Goal: Navigation & Orientation: Find specific page/section

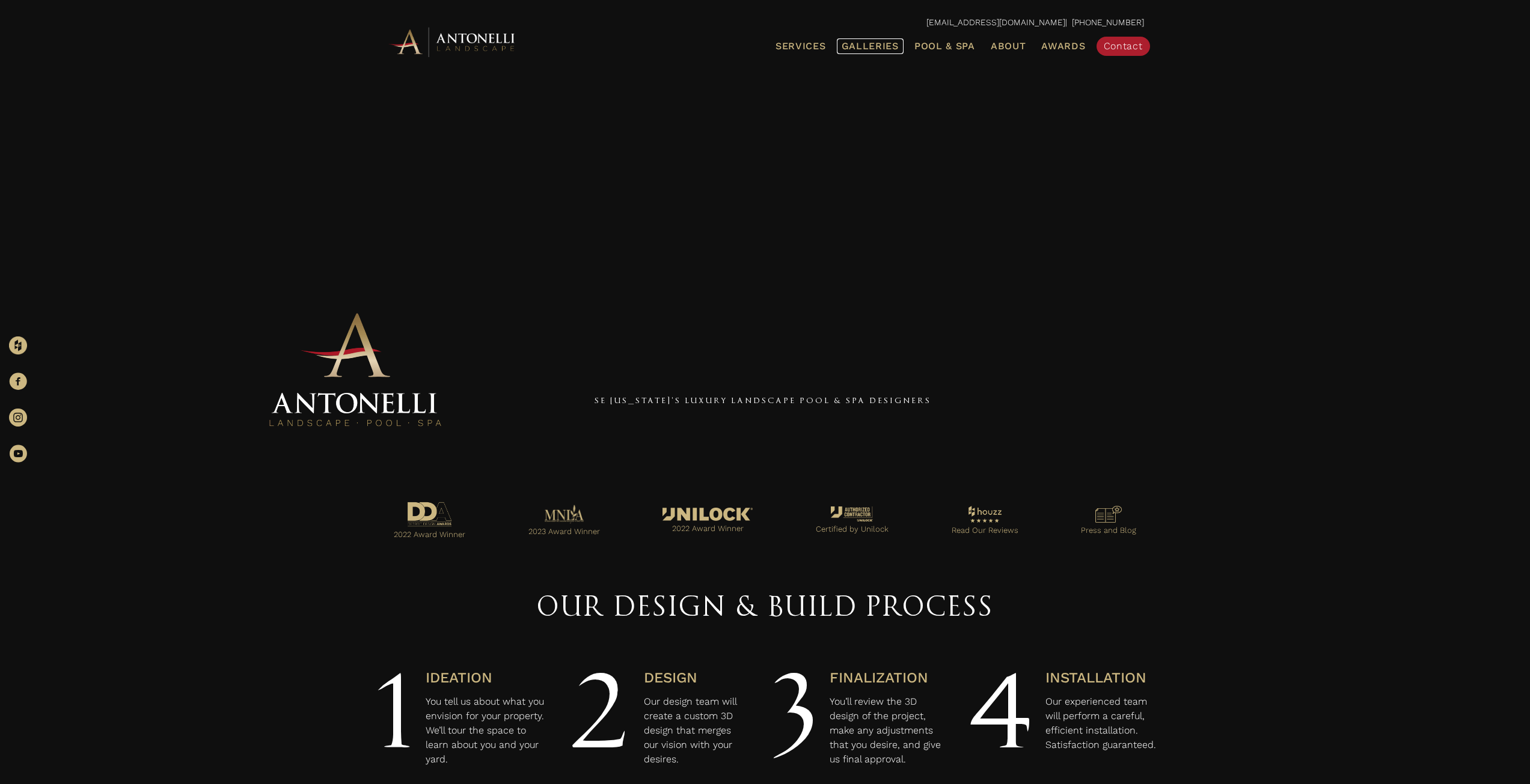
click at [883, 44] on span "Galleries" at bounding box center [870, 46] width 57 height 12
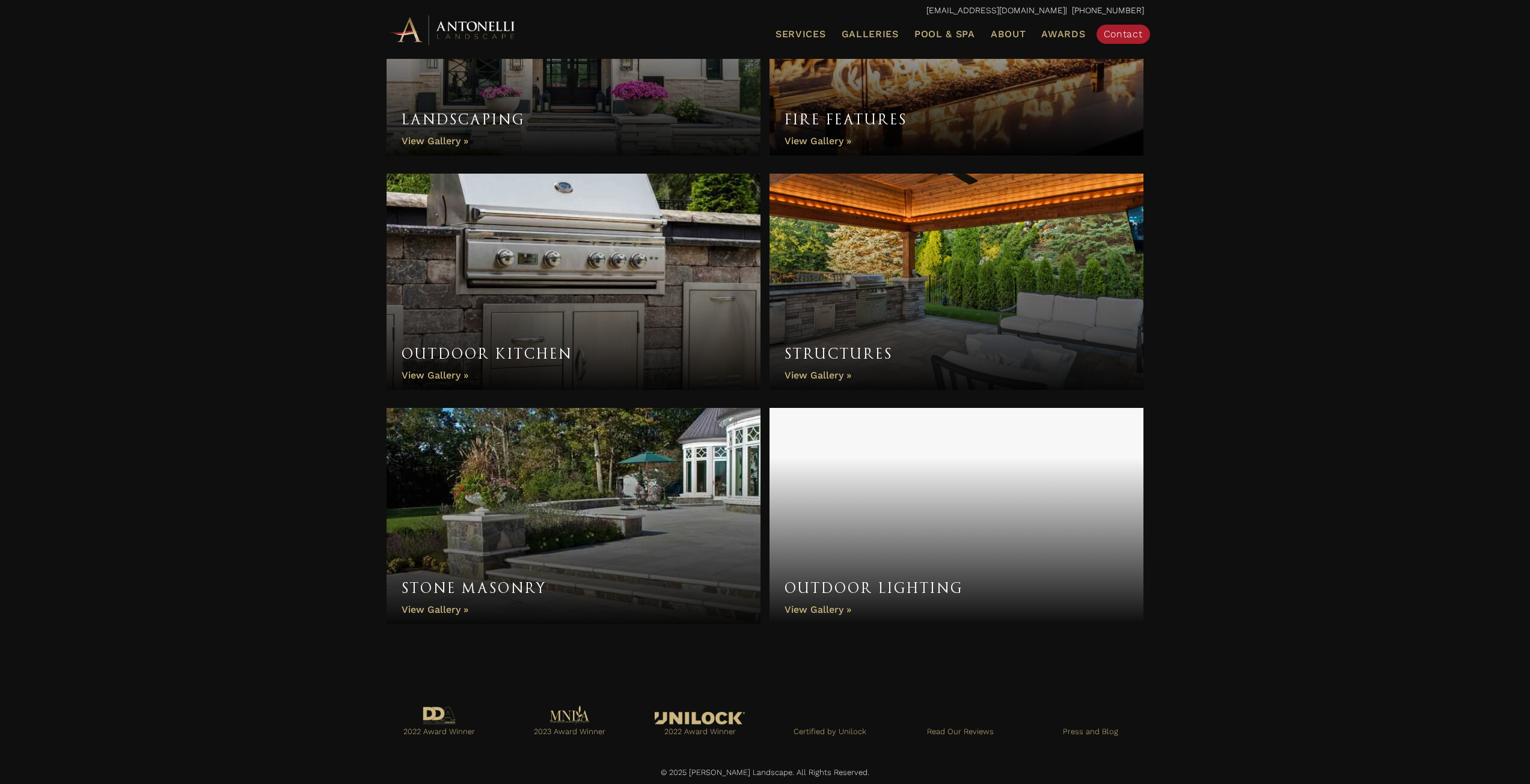
scroll to position [748, 0]
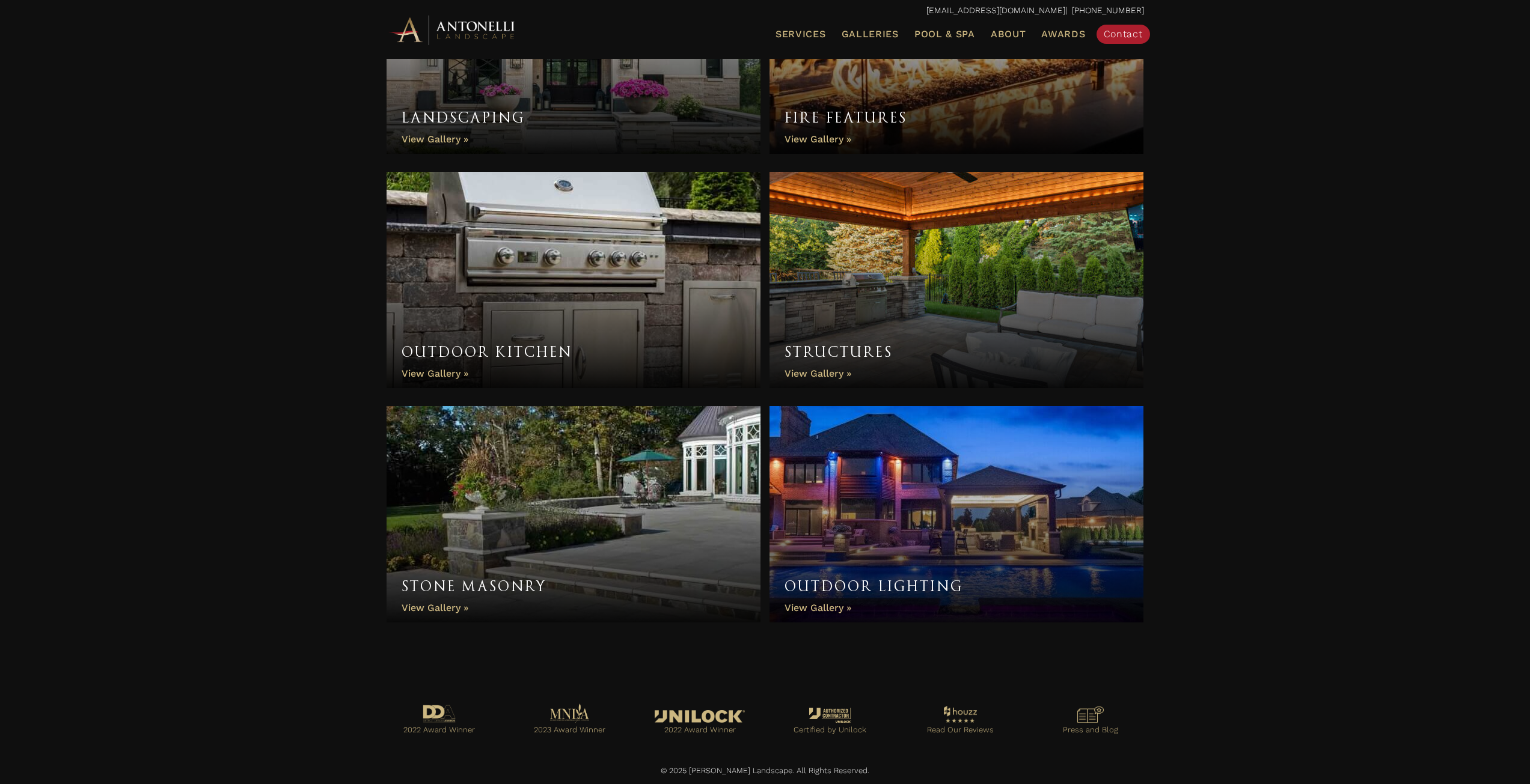
click at [924, 329] on link "Structures" at bounding box center [957, 280] width 374 height 217
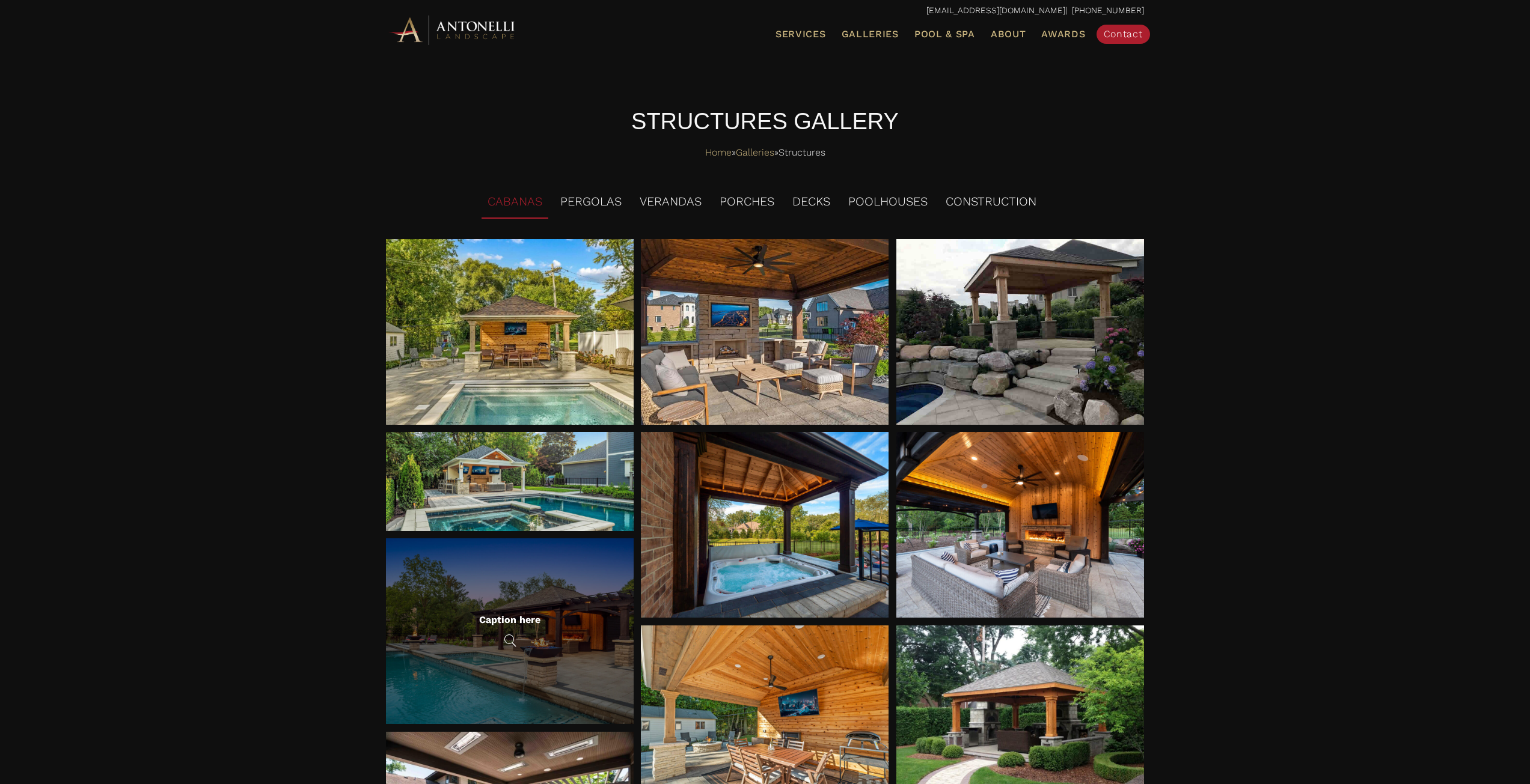
click at [576, 719] on div "Caption here" at bounding box center [510, 631] width 248 height 186
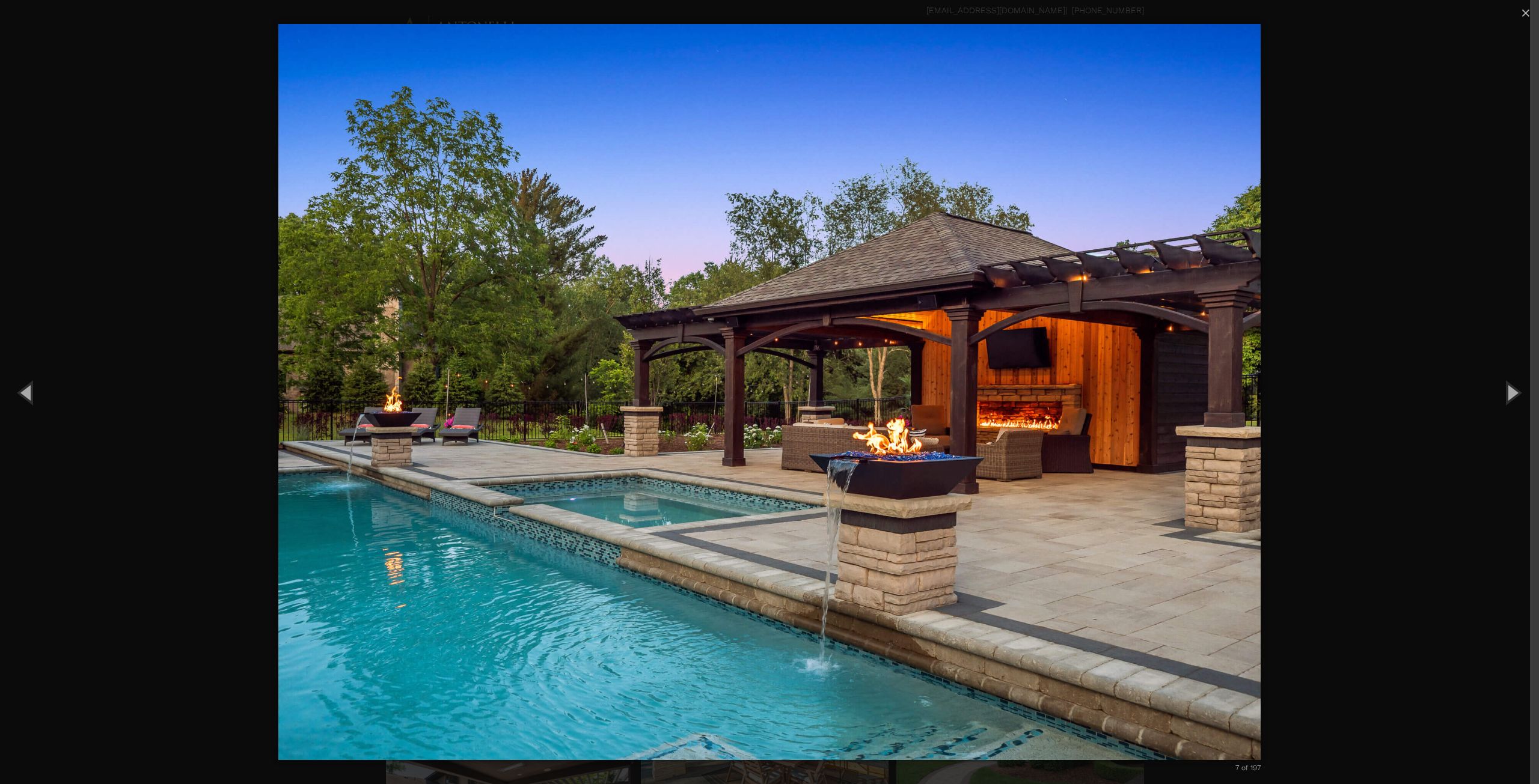
click at [1415, 97] on div "7 of 197 Loading..." at bounding box center [770, 392] width 1539 height 784
